Goal: Contribute content

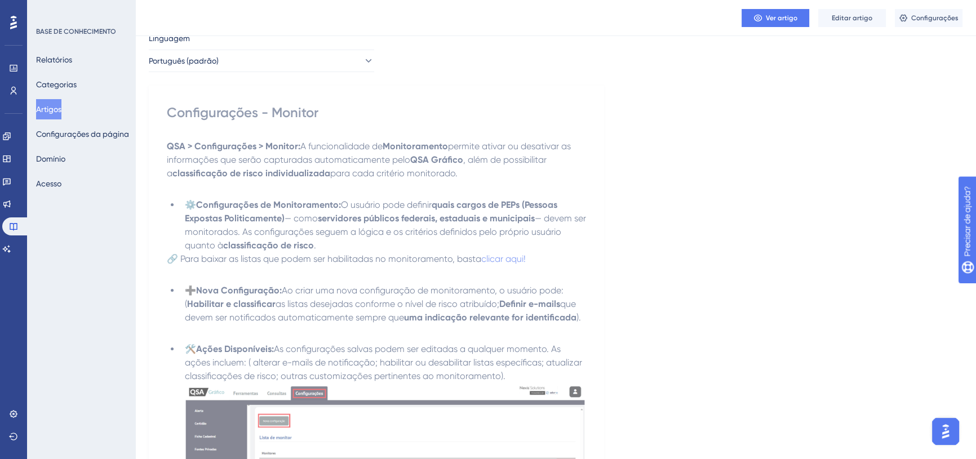
scroll to position [102, 0]
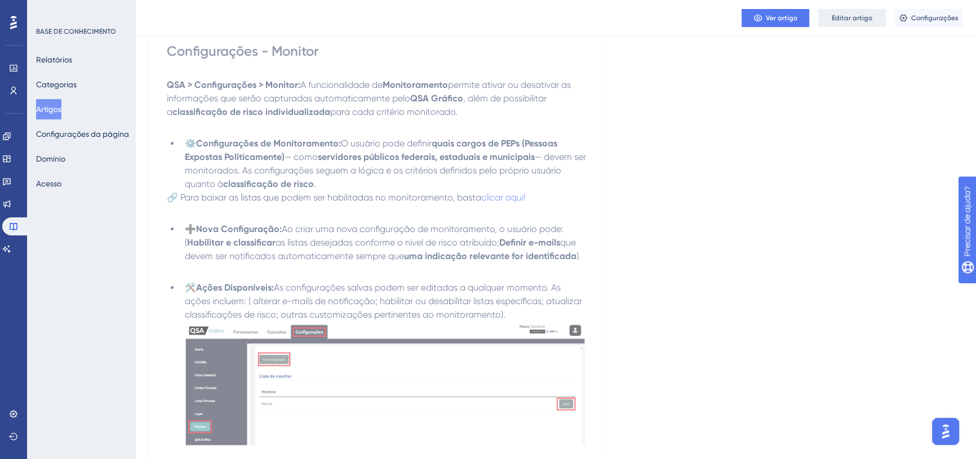
click at [843, 15] on font "Editar artigo" at bounding box center [851, 18] width 41 height 8
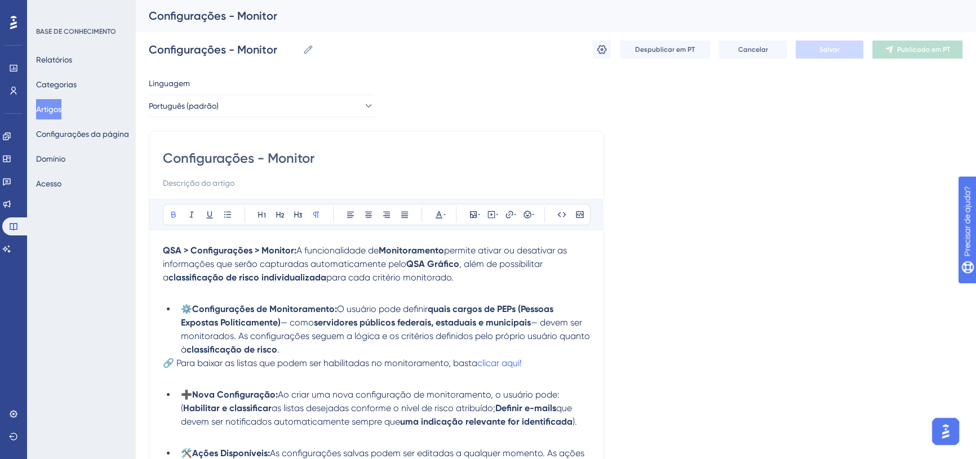
scroll to position [51, 0]
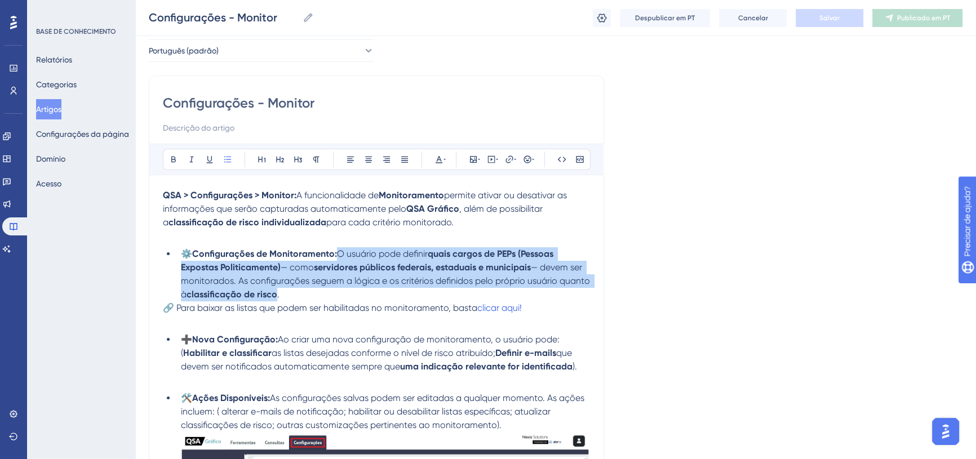
drag, startPoint x: 341, startPoint y: 251, endPoint x: 581, endPoint y: 295, distance: 243.9
click at [581, 295] on li "⚙️ Configurações de Monitoramento: O usuário pode definir quais cargos de PEPs …" at bounding box center [382, 274] width 413 height 54
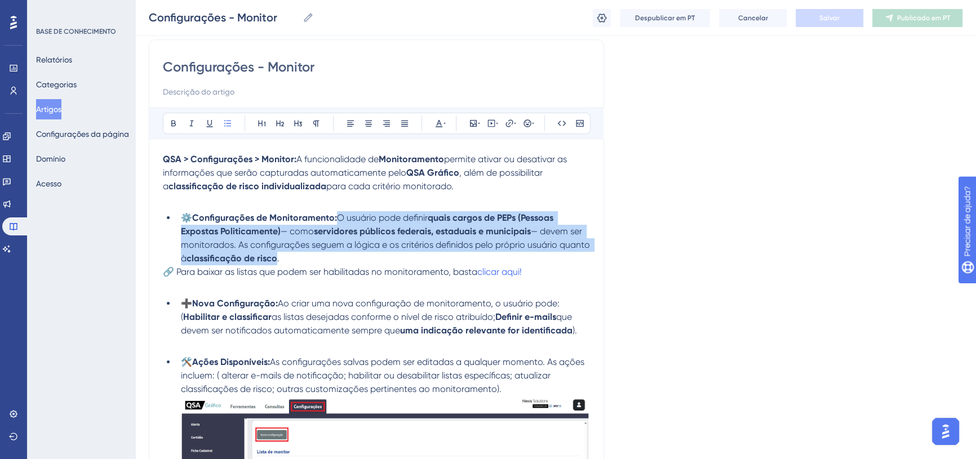
scroll to position [153, 0]
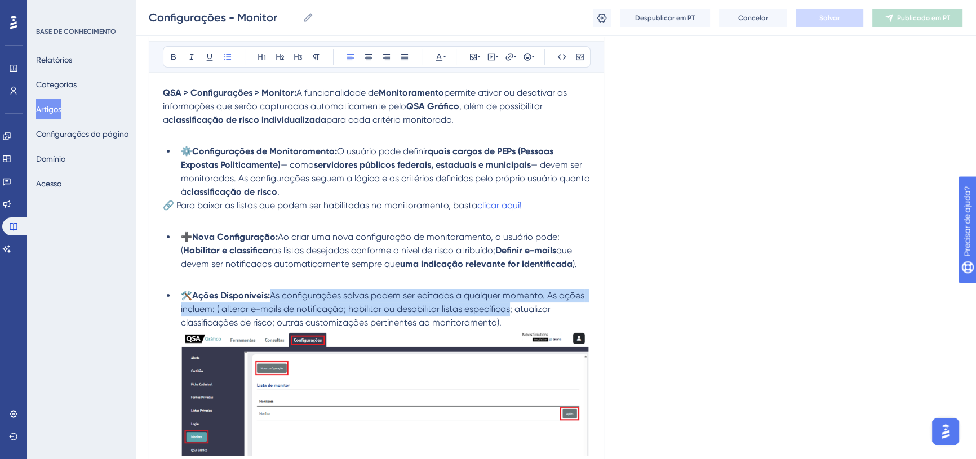
drag, startPoint x: 277, startPoint y: 293, endPoint x: 538, endPoint y: 310, distance: 261.9
click at [538, 310] on span "As configurações salvas podem ser editadas a qualquer momento. As ações incluem…" at bounding box center [384, 309] width 406 height 38
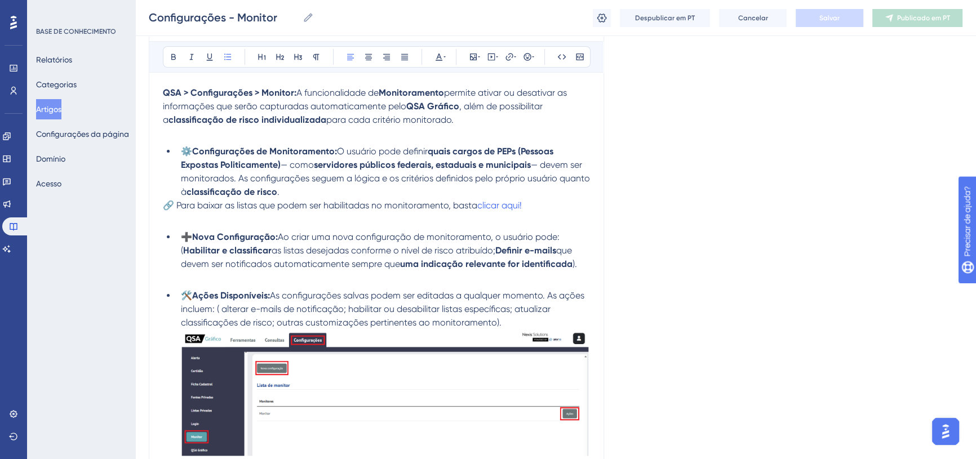
click at [539, 306] on span "As configurações salvas podem ser editadas a qualquer momento. As ações incluem…" at bounding box center [384, 309] width 406 height 38
click at [302, 192] on li "⚙️ Configurações de Monitoramento: O usuário pode definir quais cargos de PEPs …" at bounding box center [382, 172] width 413 height 54
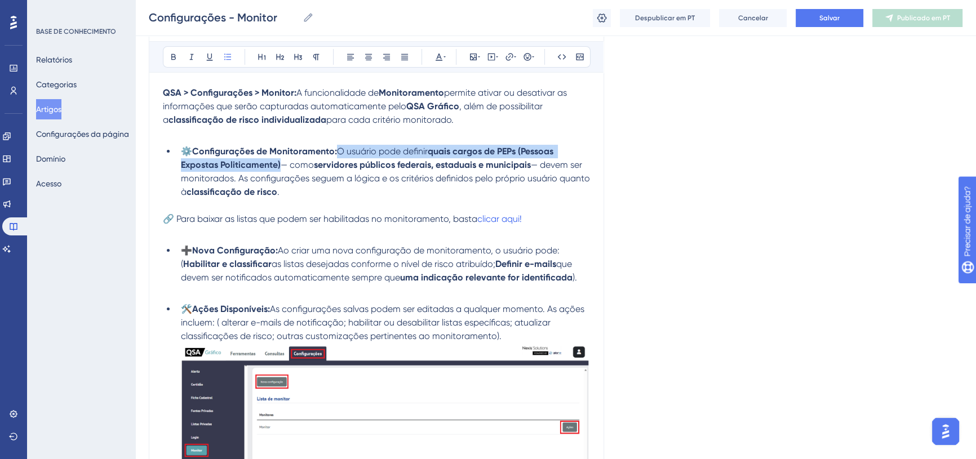
drag, startPoint x: 341, startPoint y: 148, endPoint x: 281, endPoint y: 165, distance: 62.7
click at [281, 165] on li "⚙️ Configurações de Monitoramento: O usuário pode definir quais cargos de PEPs …" at bounding box center [382, 179] width 413 height 68
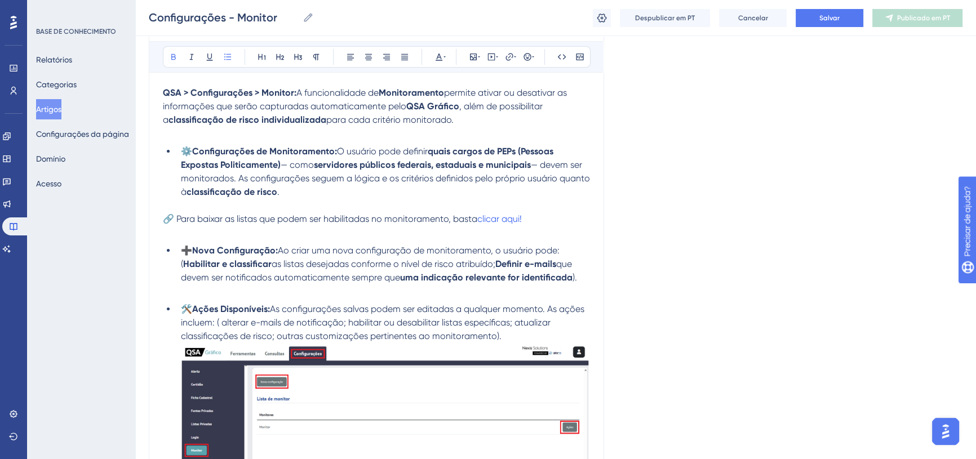
click at [281, 165] on span "— como" at bounding box center [296, 164] width 33 height 11
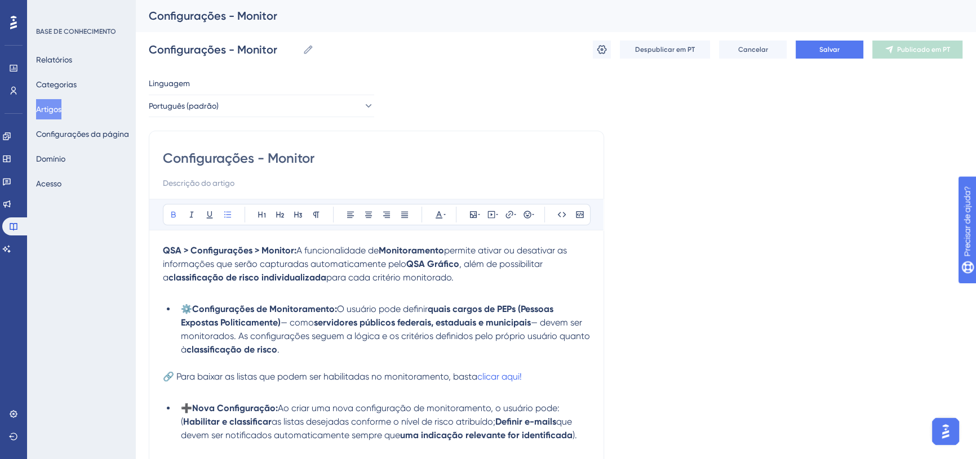
click at [415, 205] on div "Audacioso itálico Sublinhado Ponto de bala Título 1 Título 2 Título 3 Normal Al…" at bounding box center [377, 214] width 428 height 21
drag, startPoint x: 297, startPoint y: 252, endPoint x: 344, endPoint y: 256, distance: 46.4
click at [344, 256] on p "QSA > Configurações > Monitor: A funcionalidade de Monitoramento permite ativar…" at bounding box center [376, 271] width 427 height 54
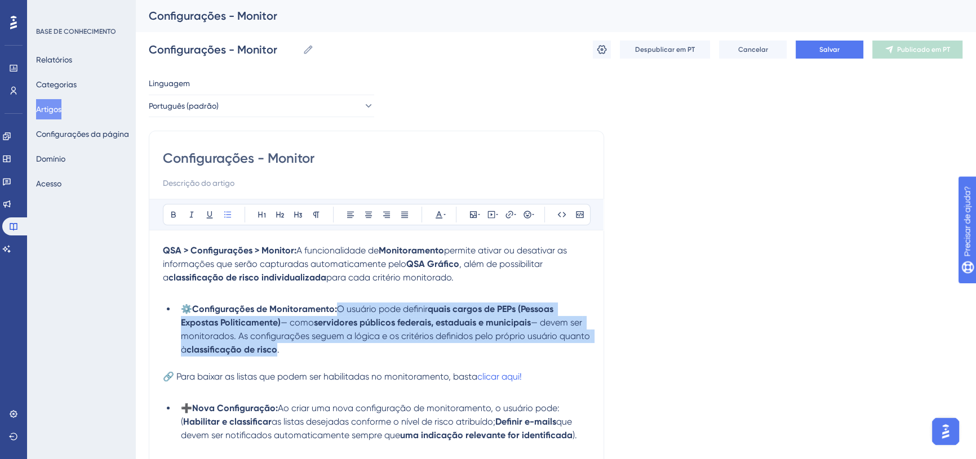
drag, startPoint x: 342, startPoint y: 310, endPoint x: 559, endPoint y: 348, distance: 220.1
click at [559, 348] on li "⚙️ Configurações de Monitoramento: O usuário pode definir quais cargos de PEPs …" at bounding box center [382, 336] width 413 height 68
click at [293, 352] on li "⚙️ Configurações de Monitoramento: O usuário pode definir quais cargos de PEPs …" at bounding box center [382, 336] width 413 height 68
click at [297, 346] on li "⚙️ Configurações de Monitoramento: O usuário pode definir quais cargos de PEPs …" at bounding box center [382, 336] width 413 height 68
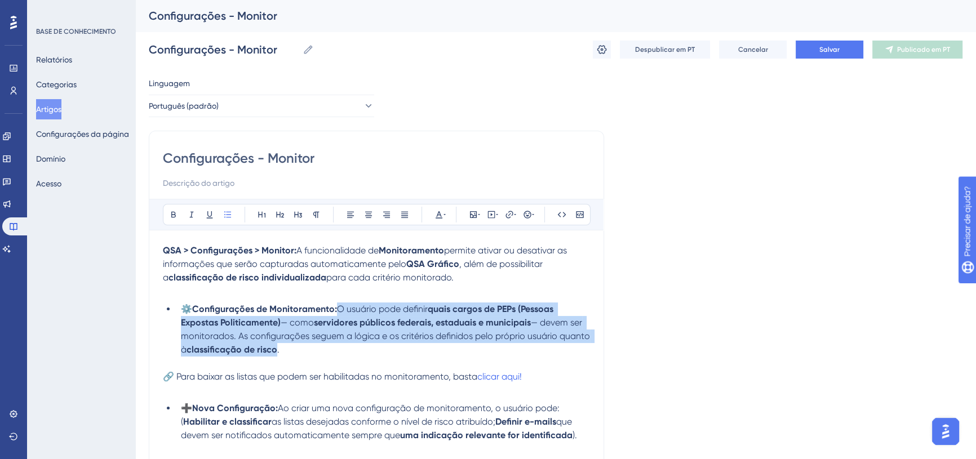
click at [315, 309] on strong "Configurações de Monitoramento:" at bounding box center [264, 309] width 145 height 11
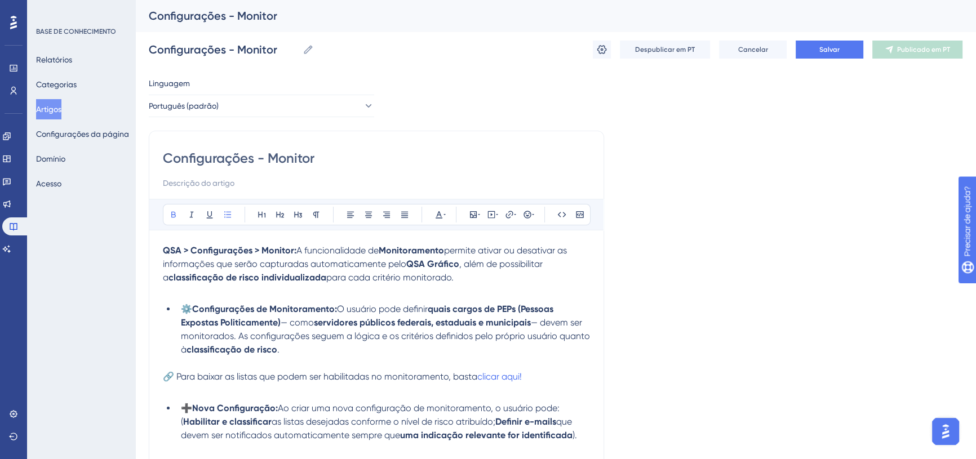
click at [294, 350] on li "⚙️ Configurações de Monitoramento: O usuário pode definir quais cargos de PEPs …" at bounding box center [382, 336] width 413 height 68
paste div
click at [278, 346] on span "." at bounding box center [278, 349] width 2 height 11
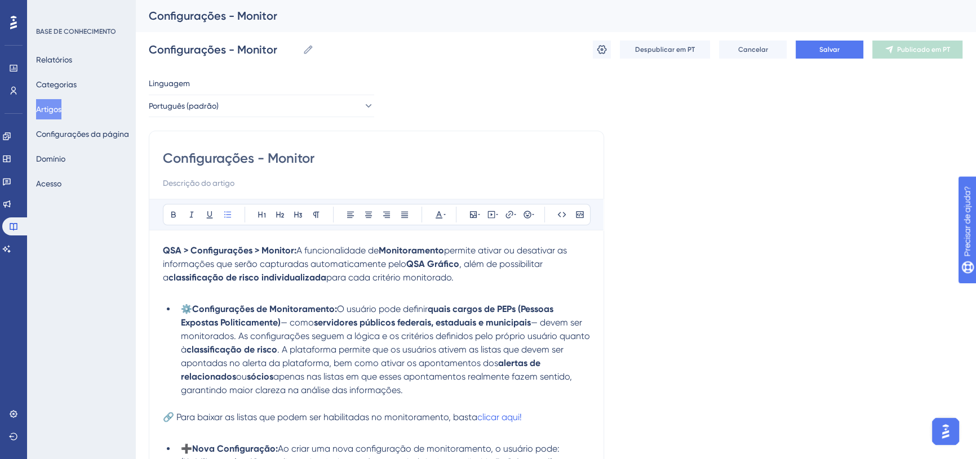
click at [279, 344] on span ". A plataforma permite que os usuários ativem as listas que devem ser apontadas…" at bounding box center [373, 356] width 385 height 24
drag, startPoint x: 289, startPoint y: 345, endPoint x: 370, endPoint y: 351, distance: 81.3
click at [370, 351] on span ". A plataforma permite que os usuários ativem as listas que devem ser apontadas…" at bounding box center [373, 356] width 385 height 24
drag, startPoint x: 317, startPoint y: 351, endPoint x: 319, endPoint y: 345, distance: 6.6
click at [319, 345] on span ". Além de que os usuários ativem as listas que devem ser apontadas no alerta da…" at bounding box center [376, 356] width 391 height 24
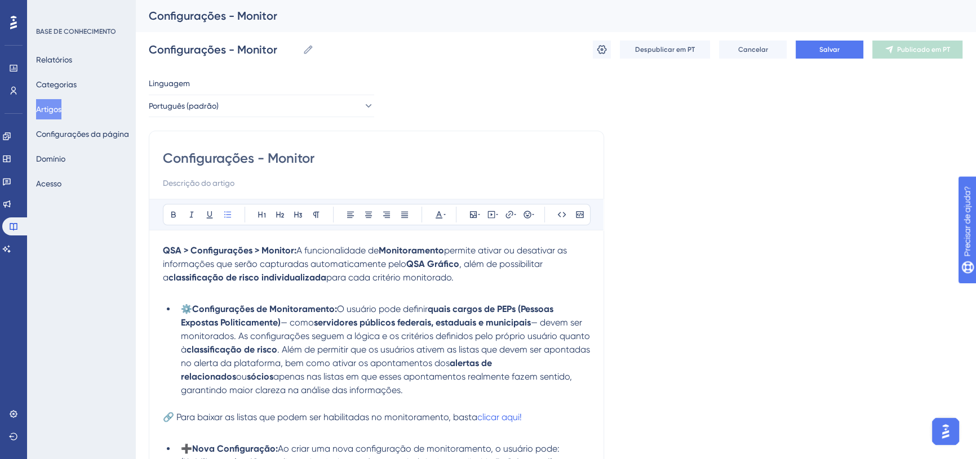
drag, startPoint x: 334, startPoint y: 364, endPoint x: 377, endPoint y: 357, distance: 44.0
click at [377, 357] on li "⚙️ Configurações de Monitoramento: O usuário pode definir quais cargos de PEPs …" at bounding box center [382, 356] width 413 height 108
drag, startPoint x: 278, startPoint y: 380, endPoint x: 573, endPoint y: 389, distance: 294.7
click at [573, 389] on li "⚙️ Configurações de Monitoramento: O usuário pode definir quais cargos de PEPs …" at bounding box center [382, 356] width 413 height 108
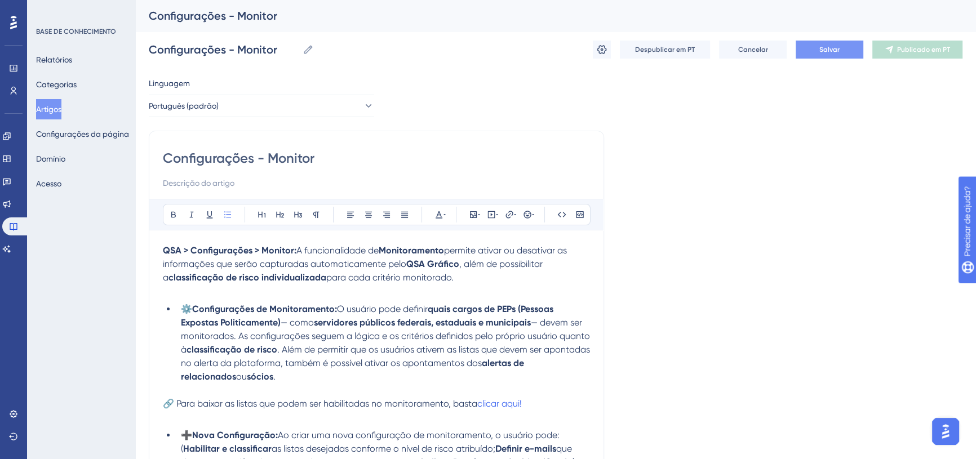
click at [831, 58] on button "Salvar" at bounding box center [829, 50] width 68 height 18
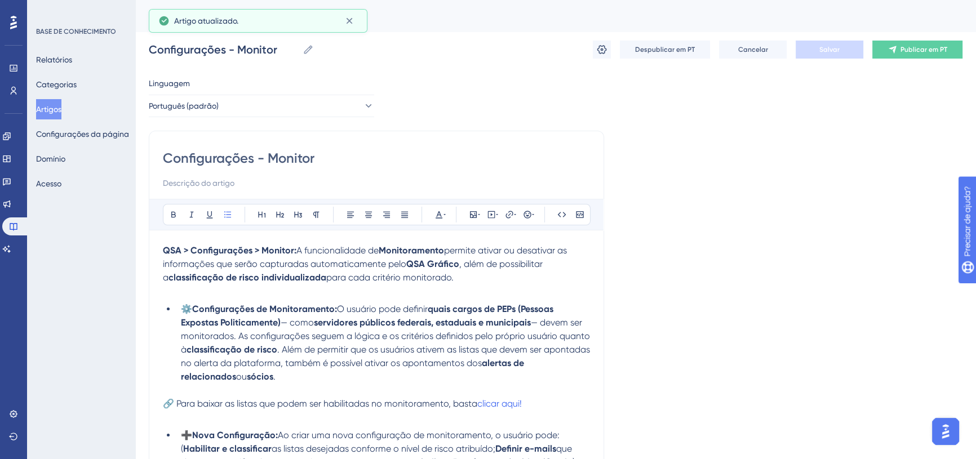
click at [906, 51] on font "Publicar em PT" at bounding box center [923, 50] width 47 height 8
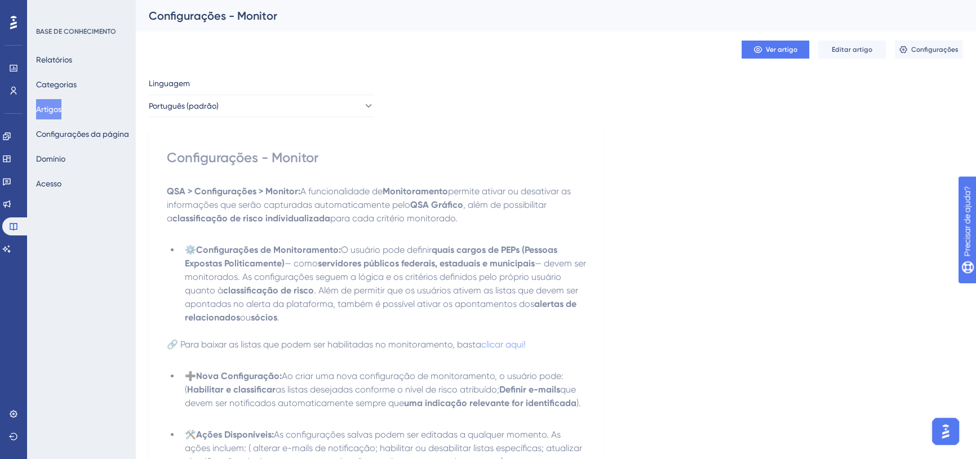
click at [55, 108] on font "Artigos" at bounding box center [48, 109] width 25 height 9
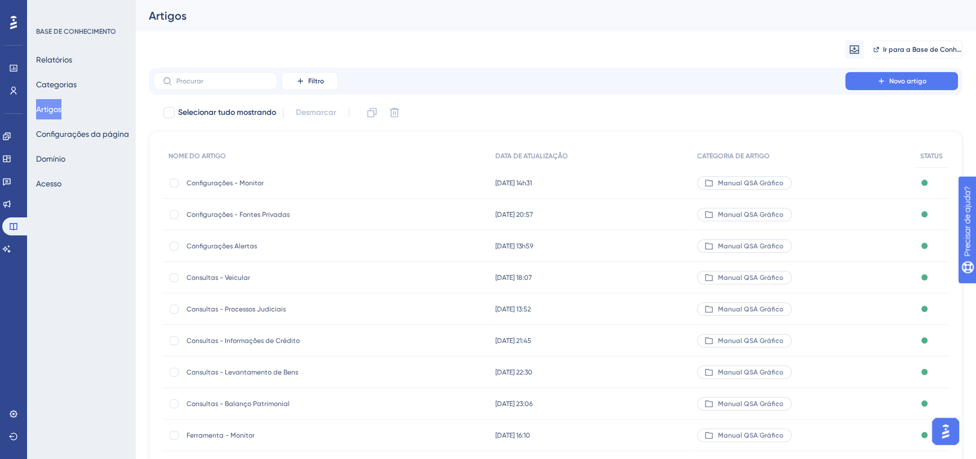
click at [44, 112] on font "Artigos" at bounding box center [48, 109] width 25 height 9
